Goal: Download file/media

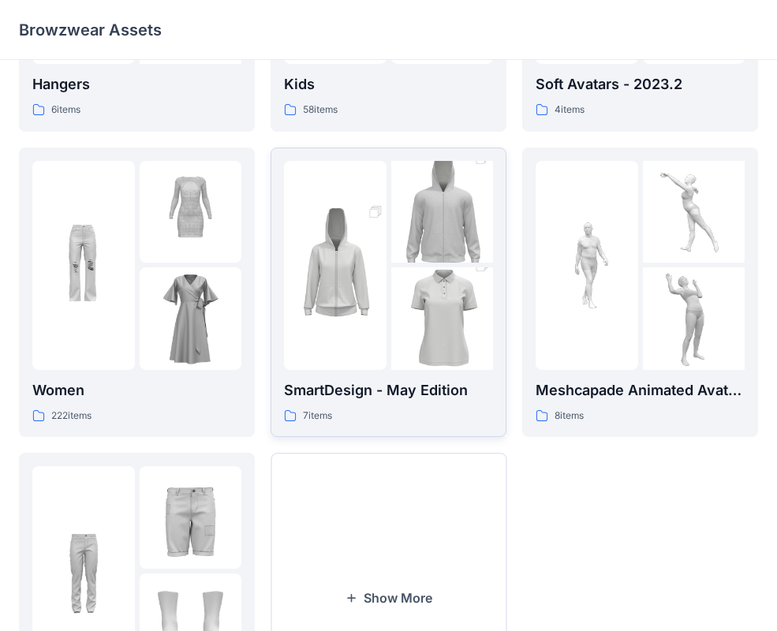
scroll to position [236, 0]
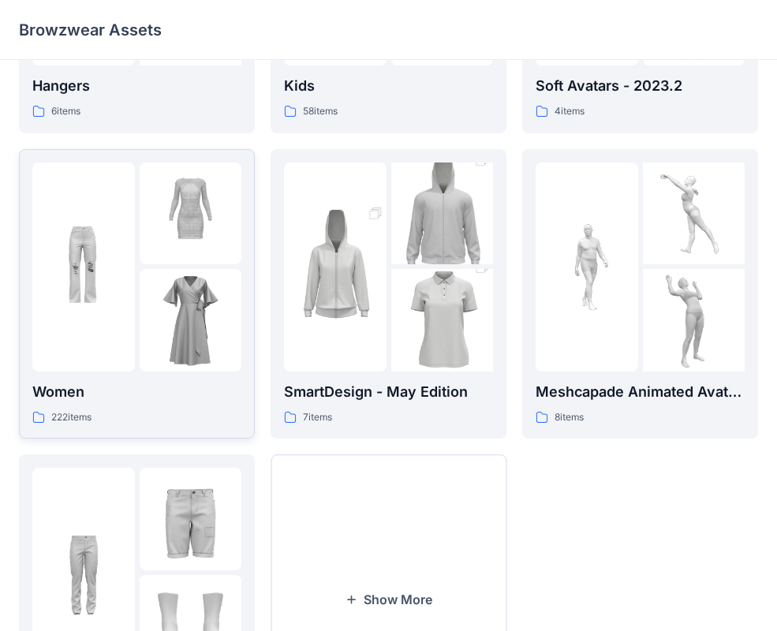
click at [99, 262] on img at bounding box center [83, 266] width 103 height 103
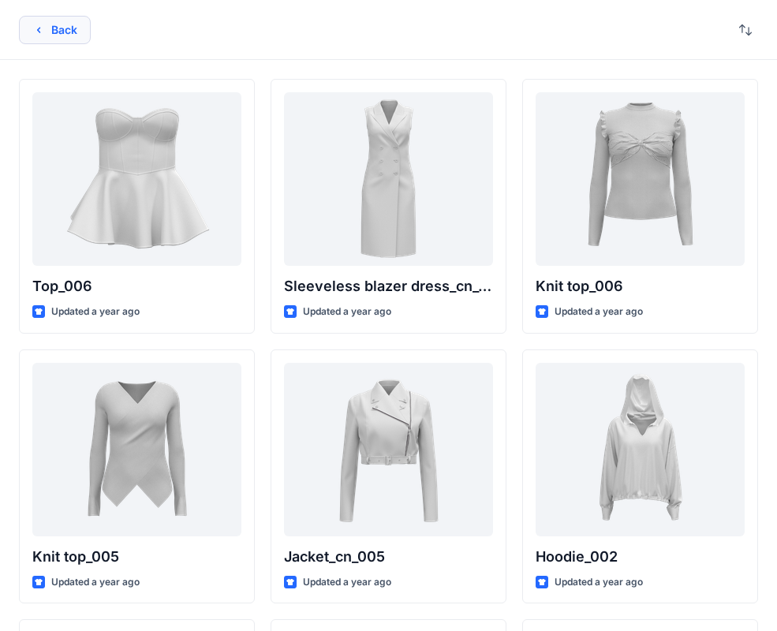
click at [38, 20] on button "Back" at bounding box center [55, 30] width 72 height 28
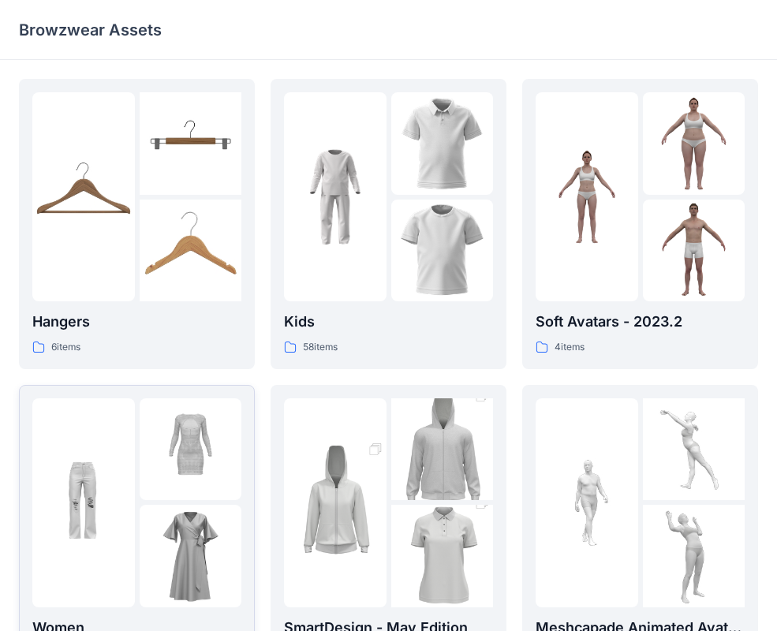
click at [143, 470] on img at bounding box center [191, 450] width 103 height 103
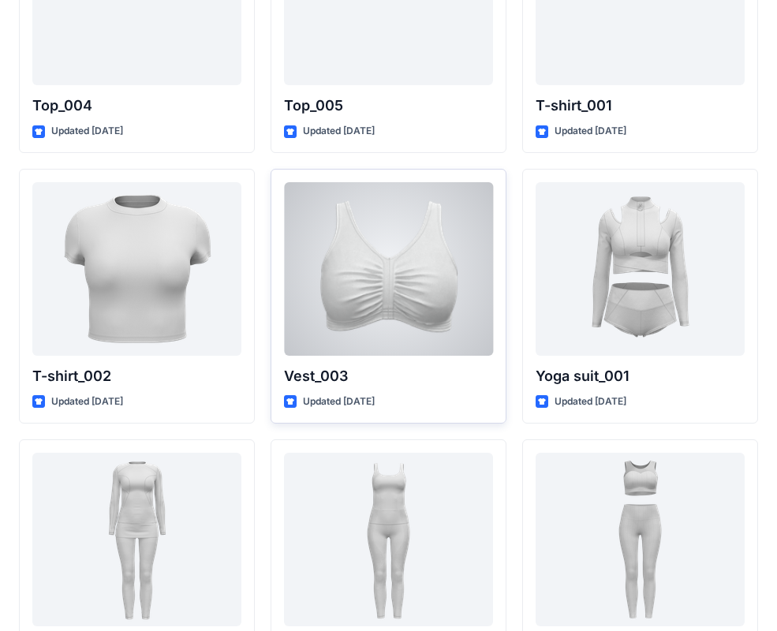
scroll to position [5996, 0]
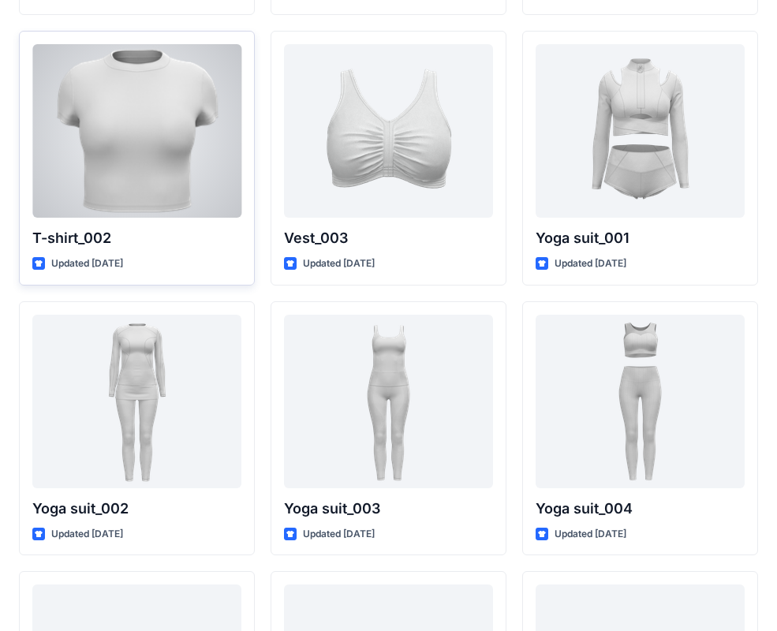
click at [227, 208] on div at bounding box center [136, 131] width 209 height 174
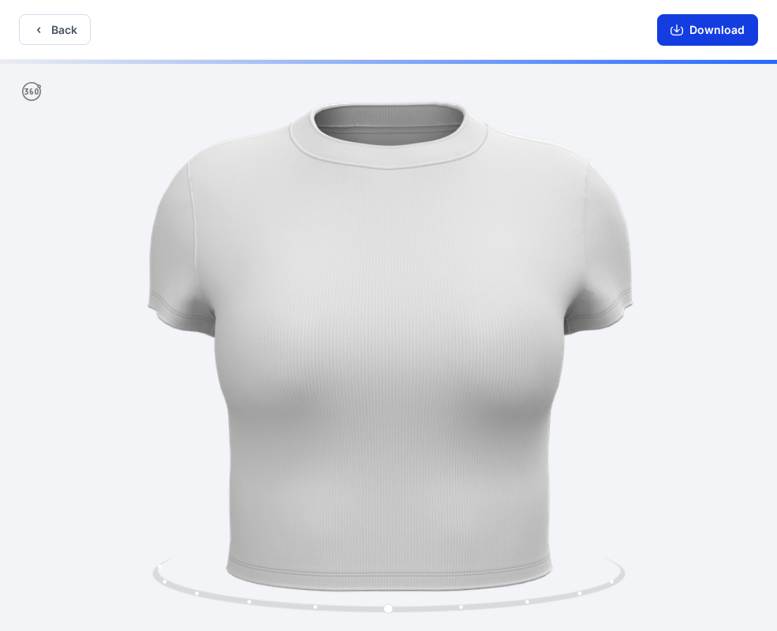
click at [687, 27] on button "Download" at bounding box center [707, 30] width 101 height 32
